Goal: Find specific page/section: Find specific page/section

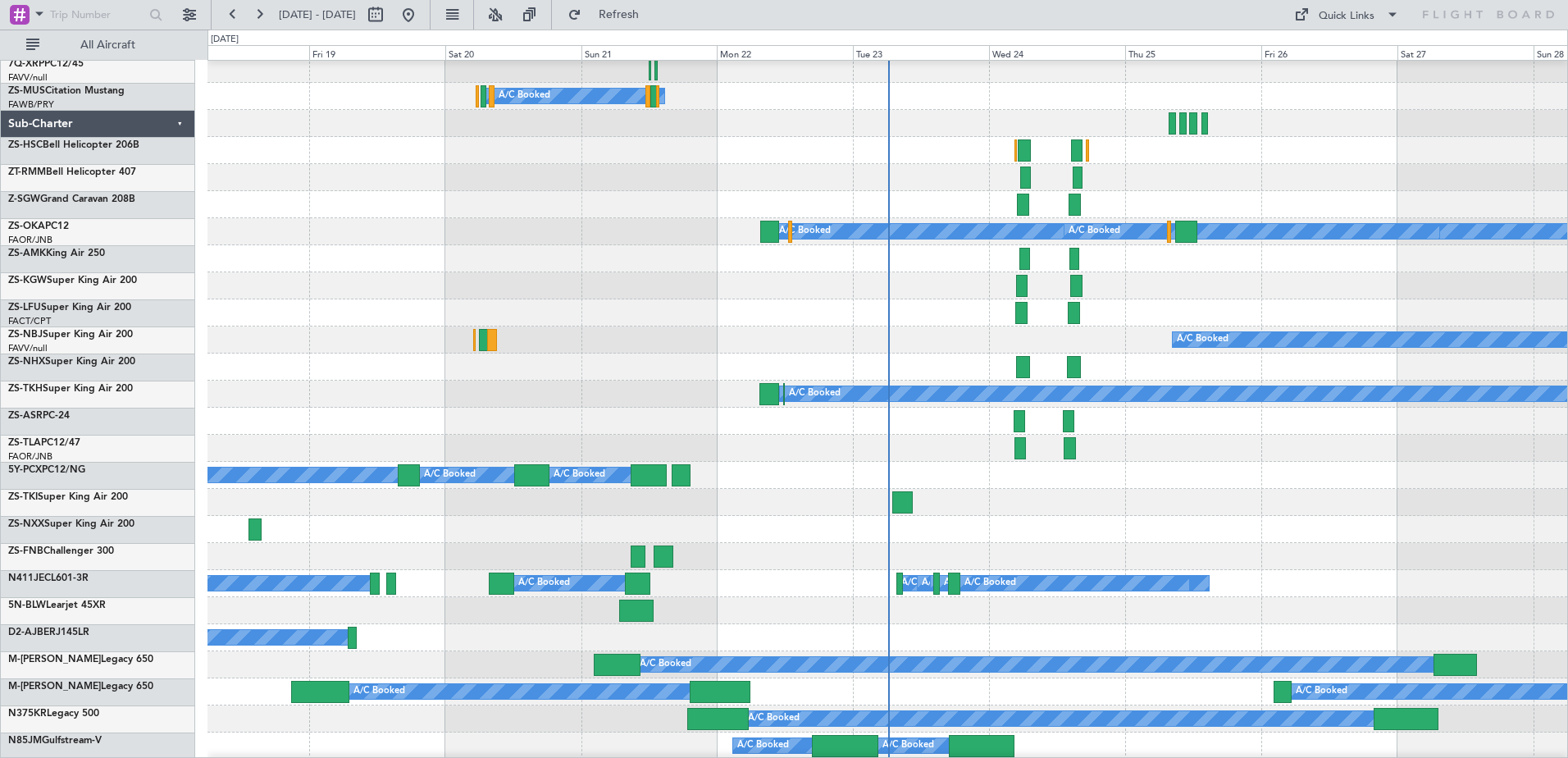
scroll to position [1386, 0]
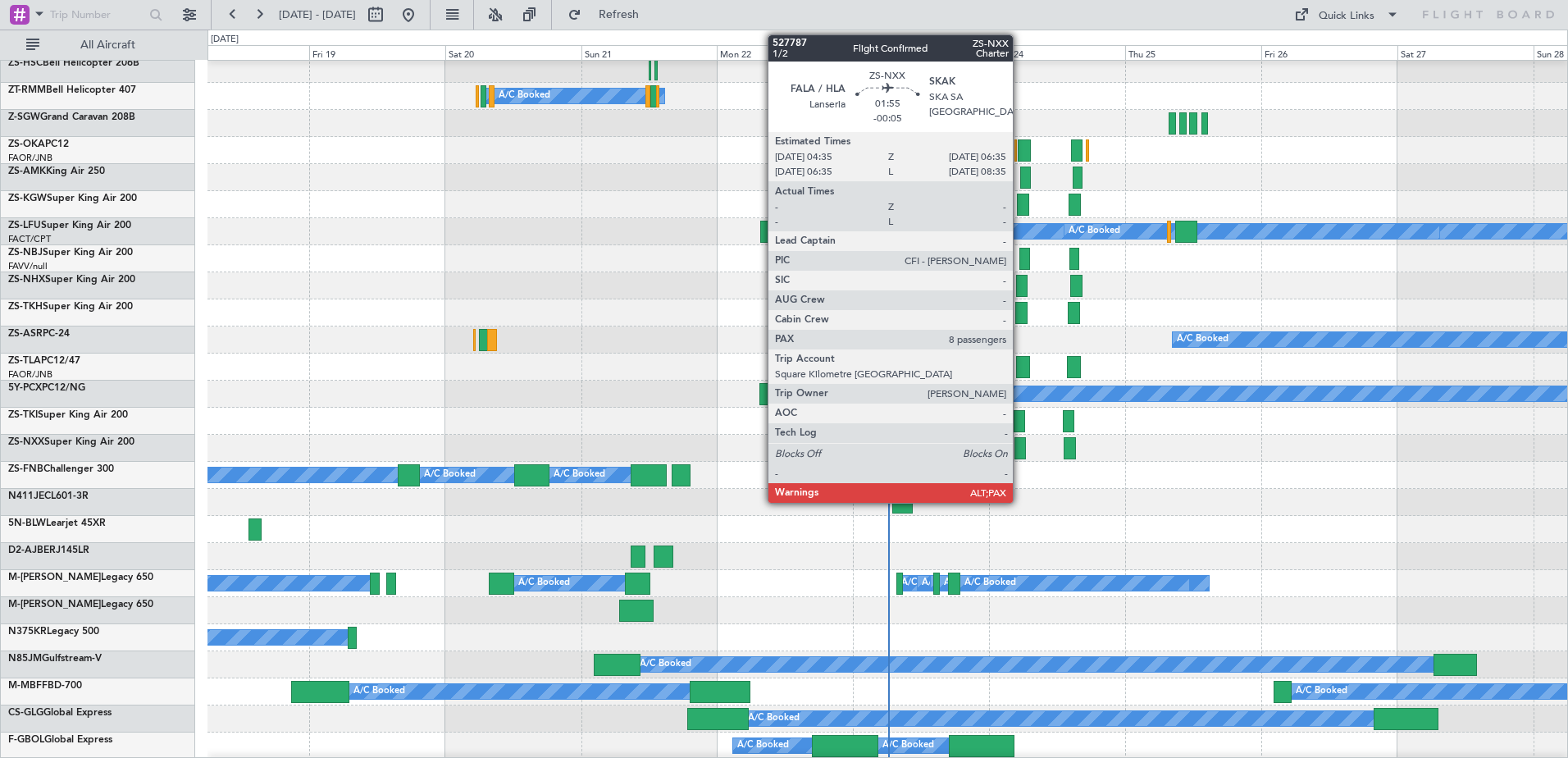
click at [1020, 451] on div at bounding box center [1020, 448] width 12 height 22
click at [1020, 284] on div at bounding box center [1022, 285] width 12 height 22
click at [1023, 264] on div at bounding box center [1024, 258] width 11 height 22
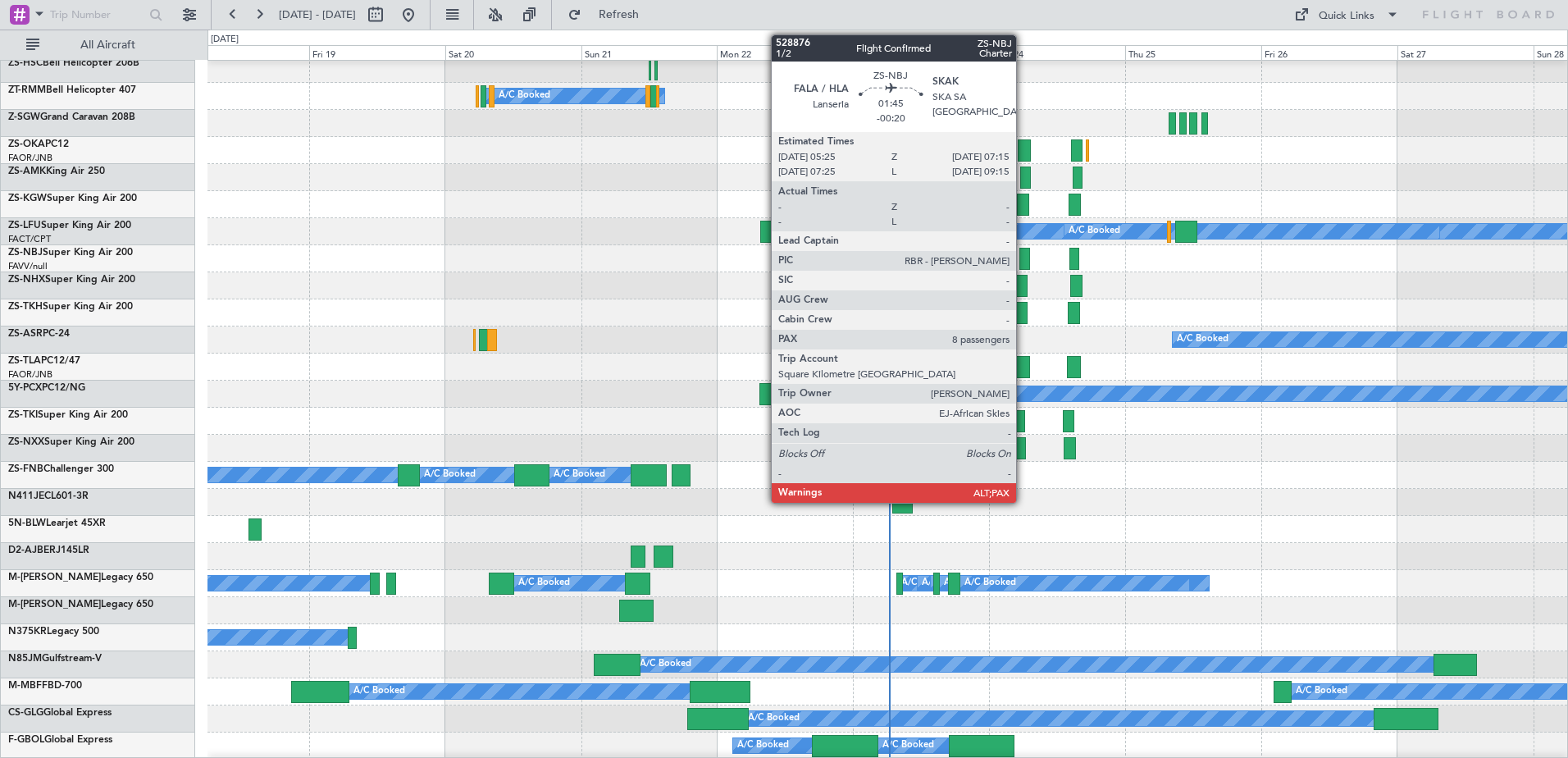
click at [1023, 264] on div at bounding box center [1024, 258] width 11 height 22
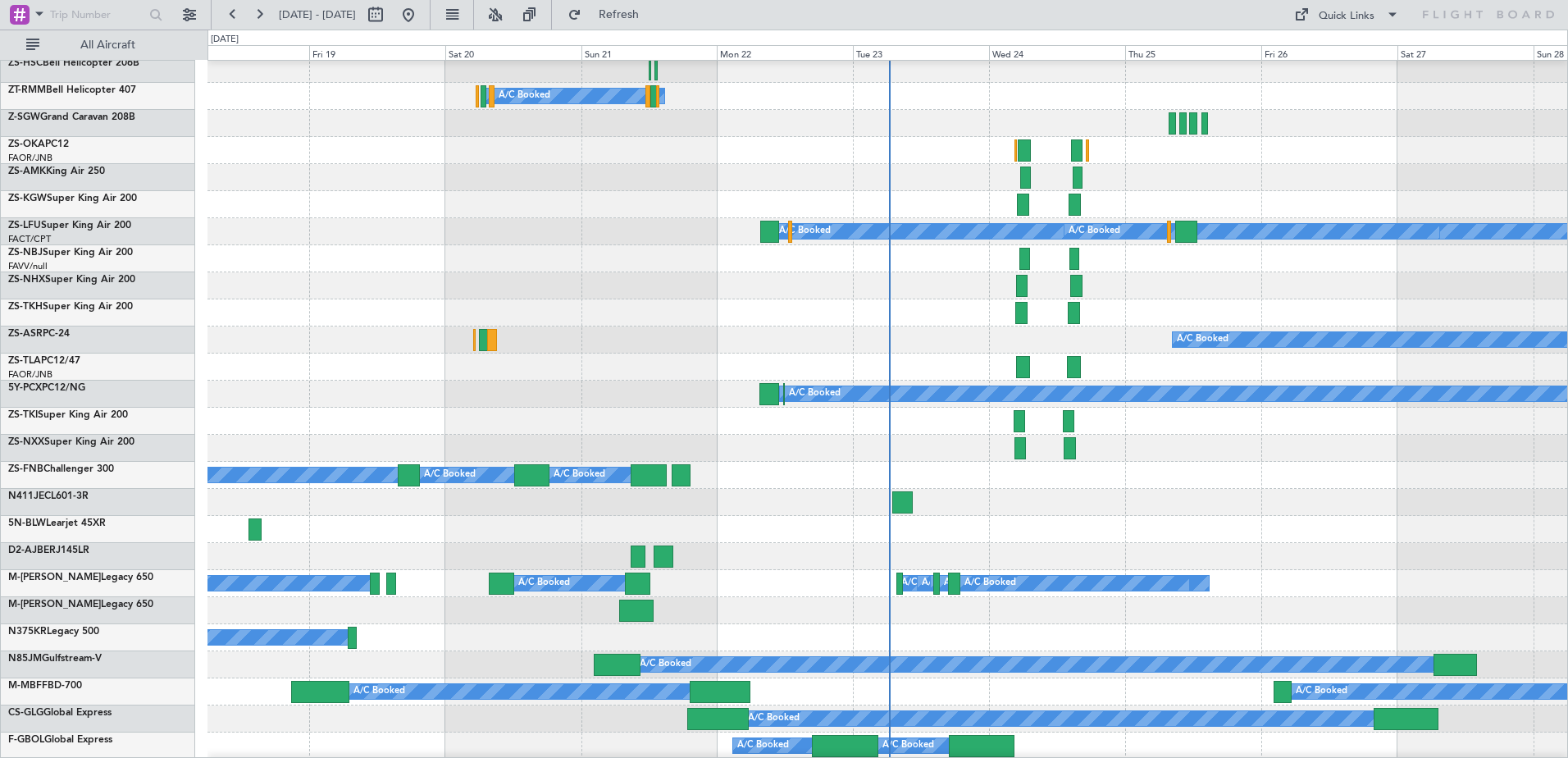
click at [1021, 448] on div at bounding box center [1020, 448] width 12 height 22
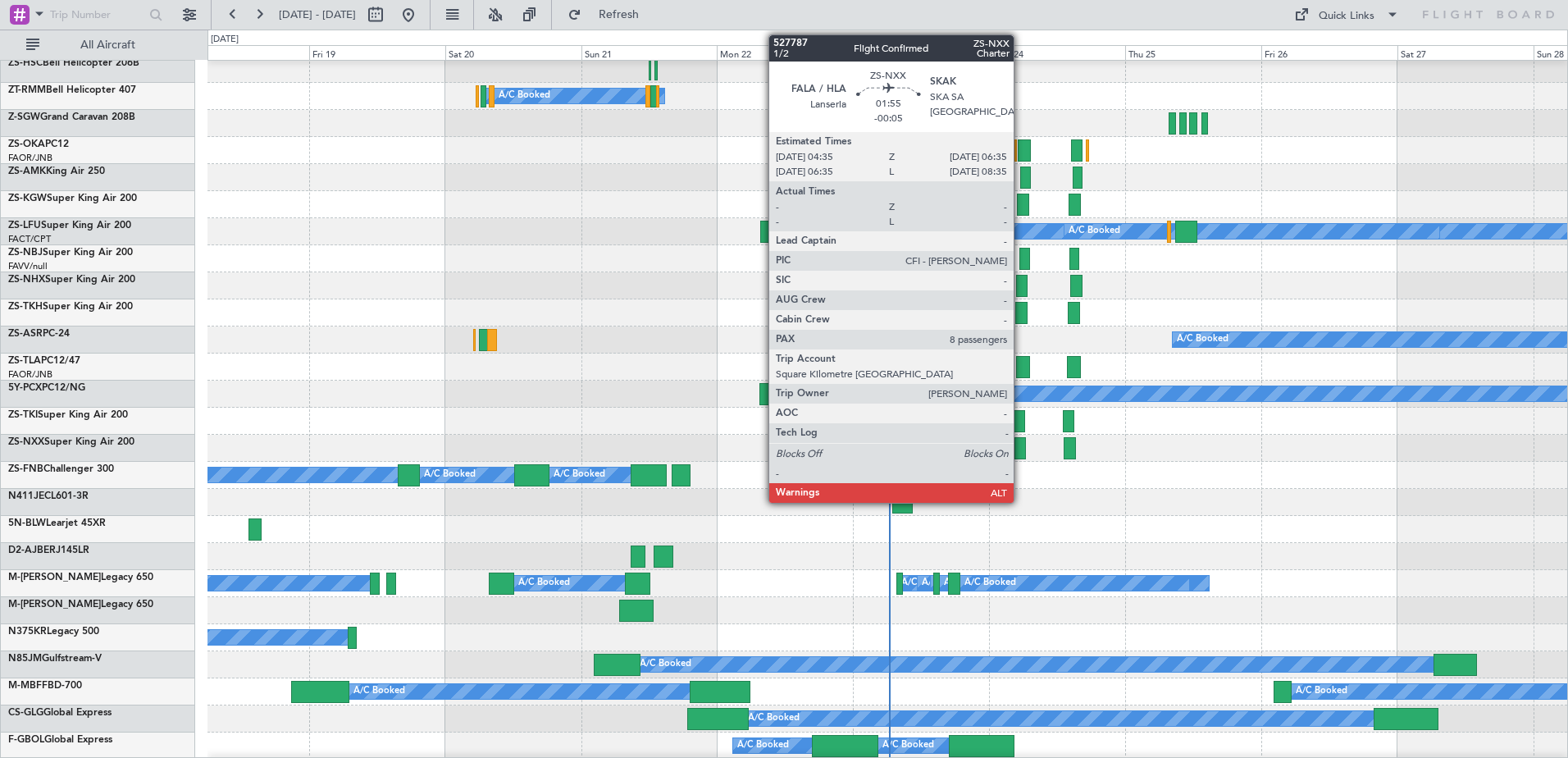
click at [1021, 448] on div at bounding box center [1020, 448] width 12 height 22
click at [1017, 289] on div at bounding box center [1022, 285] width 12 height 22
